Goal: Task Accomplishment & Management: Use online tool/utility

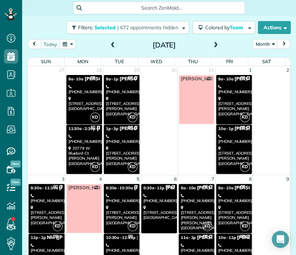
scroll to position [570, 0]
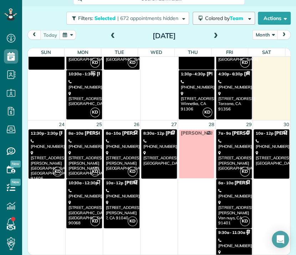
click at [220, 19] on span "Colored by Team" at bounding box center [225, 18] width 41 height 6
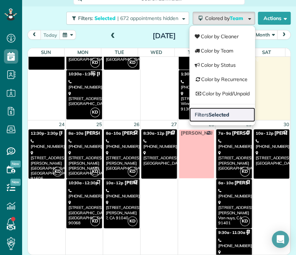
click at [209, 111] on strong "Selected" at bounding box center [219, 114] width 21 height 6
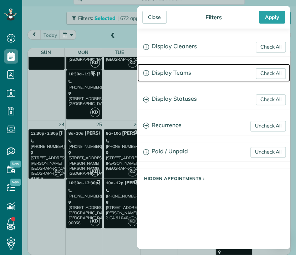
click at [180, 73] on h3 "Display Teams" at bounding box center [213, 73] width 153 height 18
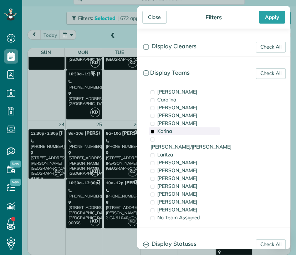
click at [167, 132] on span "Karina" at bounding box center [164, 131] width 15 height 6
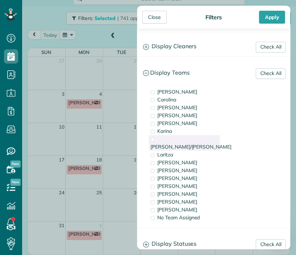
scroll to position [0, 0]
click at [167, 143] on span "[PERSON_NAME]/[PERSON_NAME]" at bounding box center [191, 146] width 81 height 6
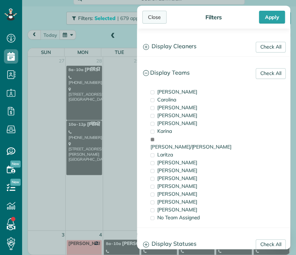
click at [146, 14] on div "Close" at bounding box center [154, 17] width 24 height 13
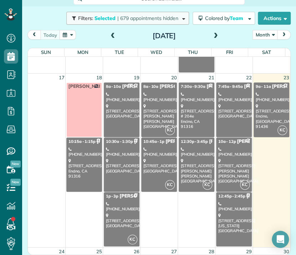
scroll to position [559, 0]
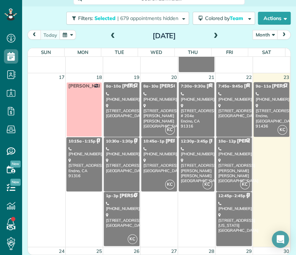
click at [192, 106] on div "[STREET_ADDRESS] # [GEOGRAPHIC_DATA]" at bounding box center [196, 115] width 31 height 25
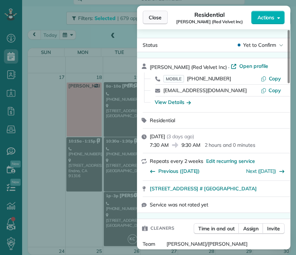
click at [144, 16] on button "Close" at bounding box center [155, 18] width 25 height 14
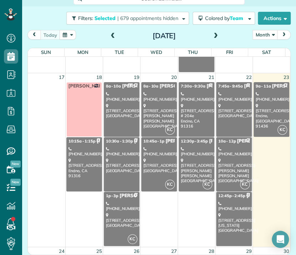
click at [159, 99] on div "[PHONE_NUMBER]" at bounding box center [158, 96] width 31 height 10
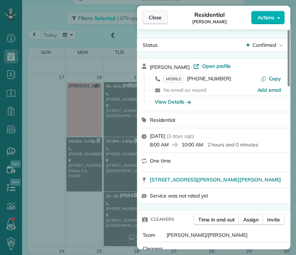
click at [156, 20] on span "Close" at bounding box center [155, 17] width 13 height 7
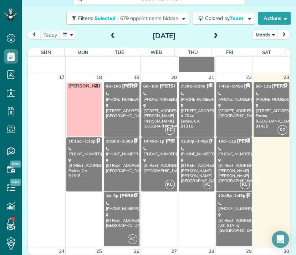
click at [160, 152] on div "[PHONE_NUMBER]" at bounding box center [158, 151] width 31 height 10
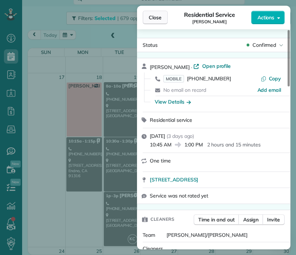
click at [153, 18] on span "Close" at bounding box center [155, 17] width 13 height 7
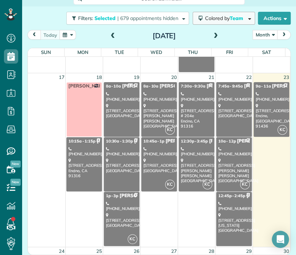
click at [211, 17] on span "Colored by Team" at bounding box center [225, 18] width 41 height 6
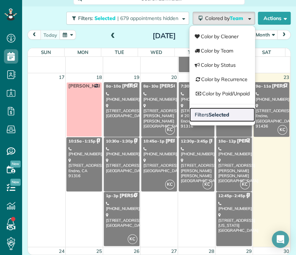
click at [213, 117] on strong "Selected" at bounding box center [219, 114] width 21 height 6
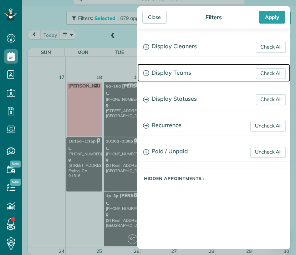
click at [165, 69] on h3 "Display Teams" at bounding box center [213, 73] width 153 height 18
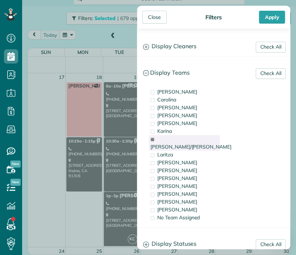
click at [162, 142] on div "[PERSON_NAME]/[PERSON_NAME]" at bounding box center [184, 143] width 71 height 16
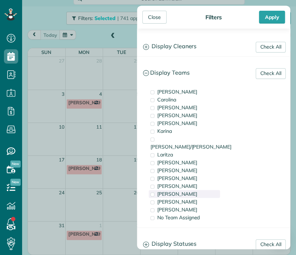
drag, startPoint x: 163, startPoint y: 186, endPoint x: 161, endPoint y: 183, distance: 4.0
click at [161, 190] on span "[PERSON_NAME]" at bounding box center [177, 193] width 40 height 6
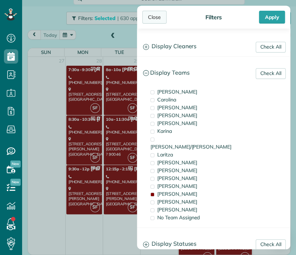
click at [156, 19] on div "Close" at bounding box center [154, 17] width 24 height 13
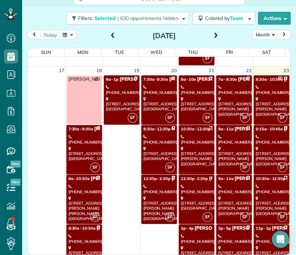
scroll to position [716, 0]
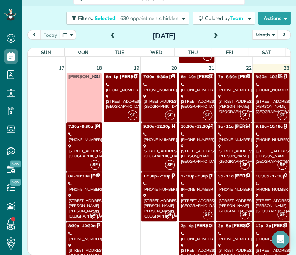
drag, startPoint x: 188, startPoint y: 224, endPoint x: 189, endPoint y: 233, distance: 9.4
click at [189, 233] on div "[PHONE_NUMBER]" at bounding box center [196, 236] width 31 height 10
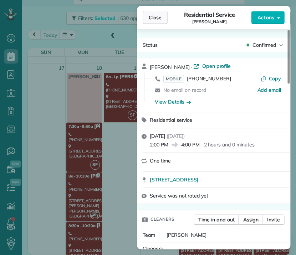
click at [151, 19] on span "Close" at bounding box center [155, 17] width 13 height 7
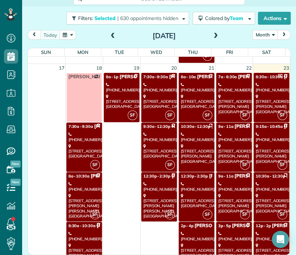
click at [232, 184] on div "[PHONE_NUMBER]" at bounding box center [233, 186] width 31 height 10
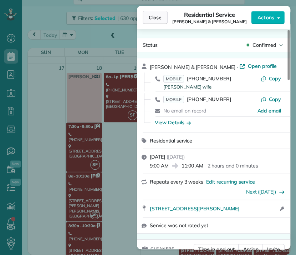
click at [160, 15] on span "Close" at bounding box center [155, 17] width 13 height 7
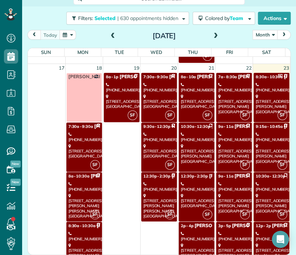
click at [218, 149] on div "[STREET_ADDRESS][PERSON_NAME]" at bounding box center [233, 153] width 31 height 20
